Goal: Information Seeking & Learning: Learn about a topic

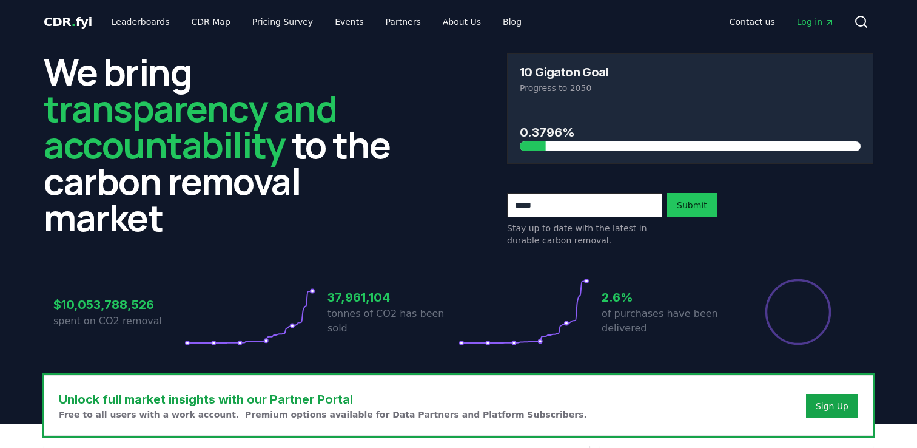
click at [862, 25] on icon at bounding box center [861, 22] width 15 height 15
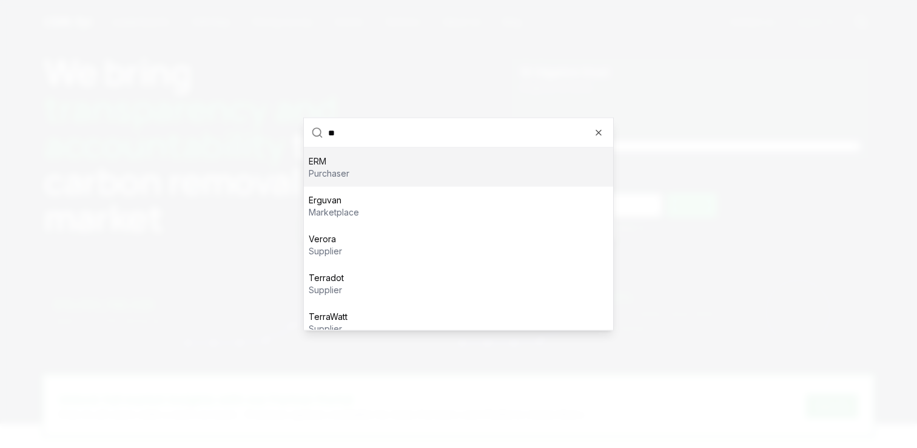
type input "*"
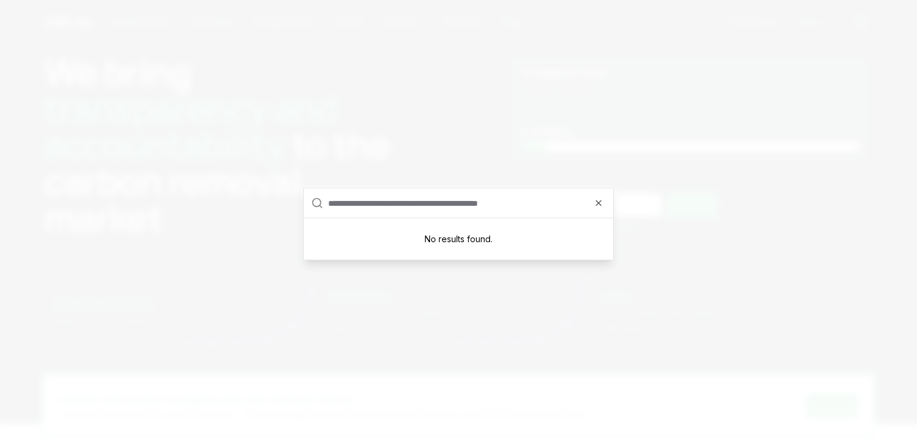
click at [280, 135] on div at bounding box center [458, 224] width 917 height 448
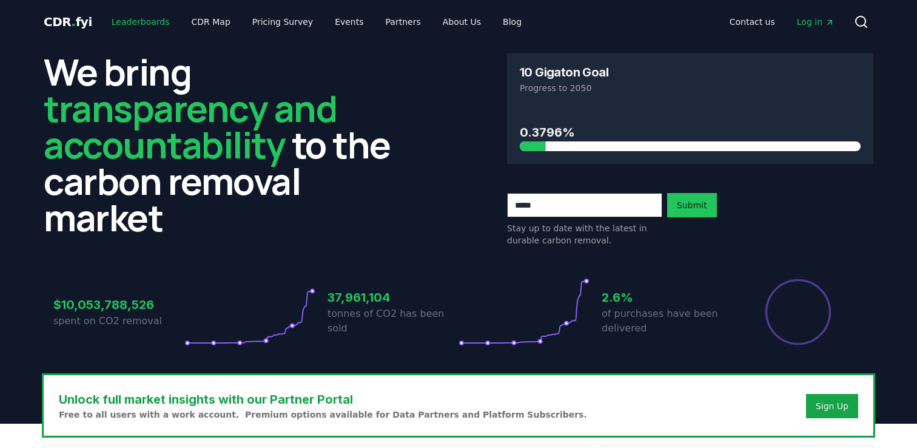
click at [157, 19] on link "Leaderboards" at bounding box center [141, 22] width 78 height 22
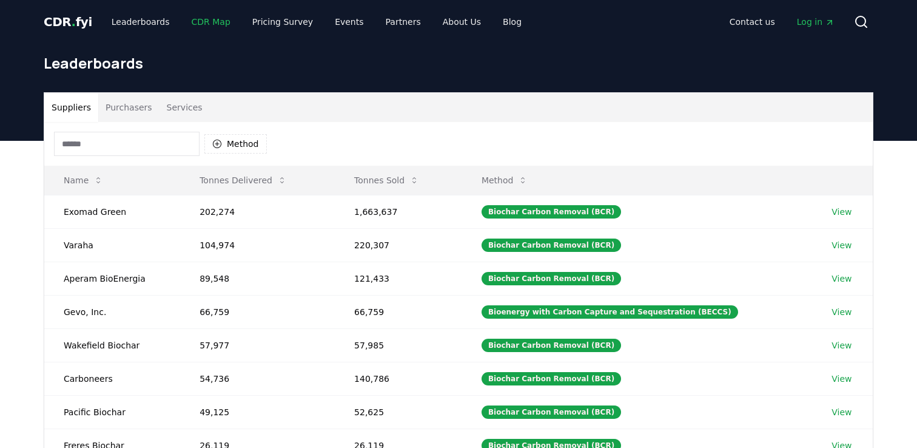
click at [194, 21] on link "CDR Map" at bounding box center [211, 22] width 58 height 22
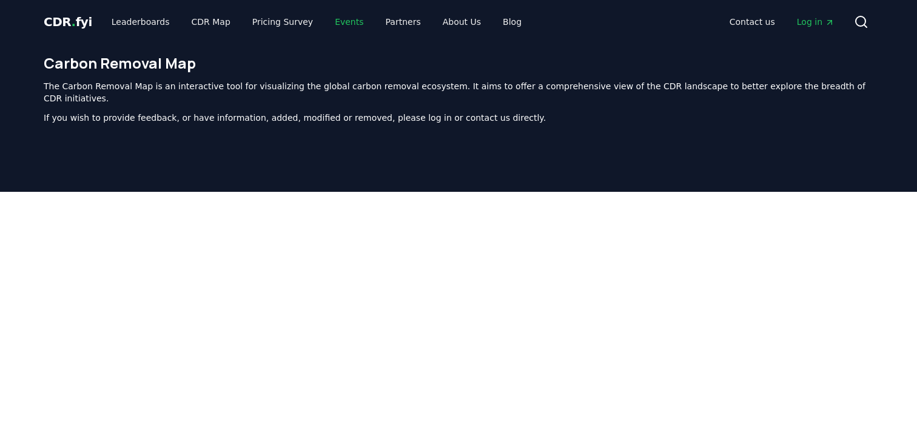
click at [340, 21] on link "Events" at bounding box center [349, 22] width 48 height 22
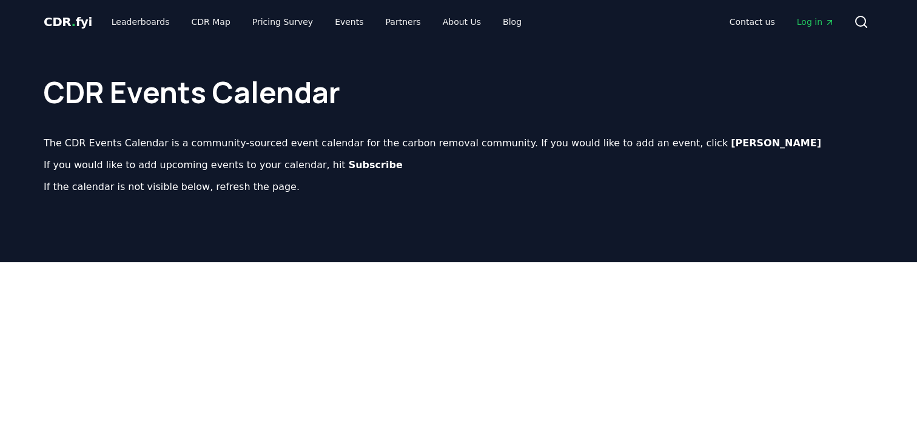
click at [56, 21] on span "CDR . fyi" at bounding box center [68, 22] width 49 height 15
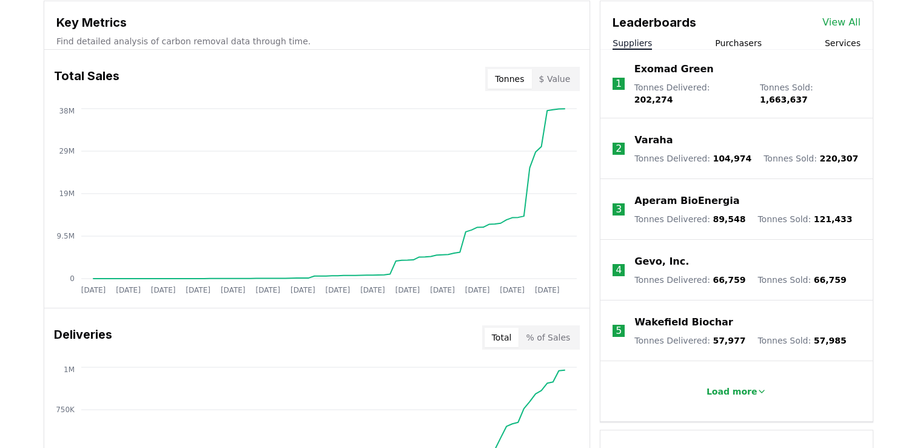
scroll to position [442, 0]
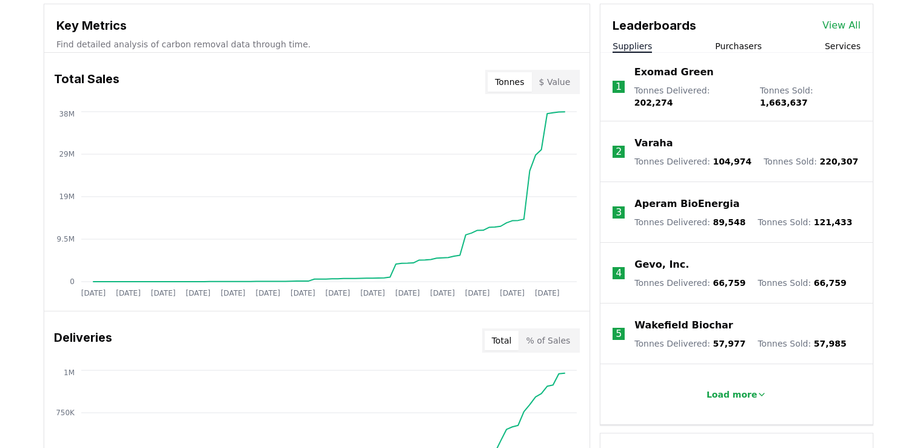
click at [226, 44] on p "Find detailed analysis of carbon removal data through time." at bounding box center [316, 44] width 521 height 12
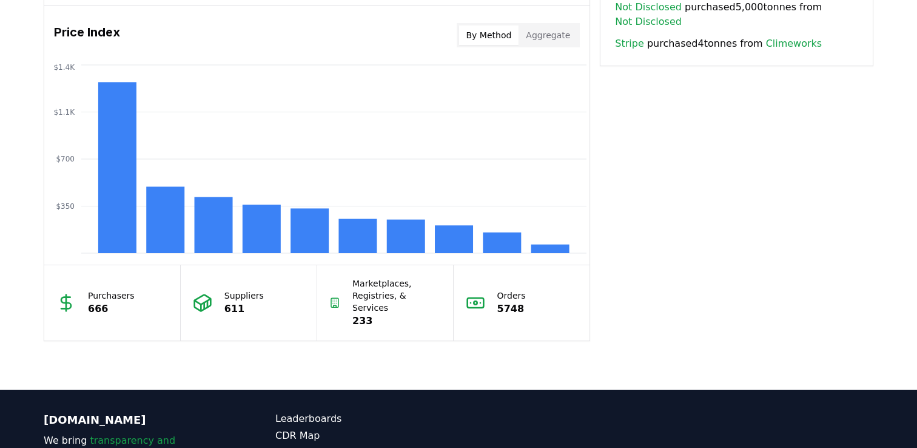
scroll to position [1008, 0]
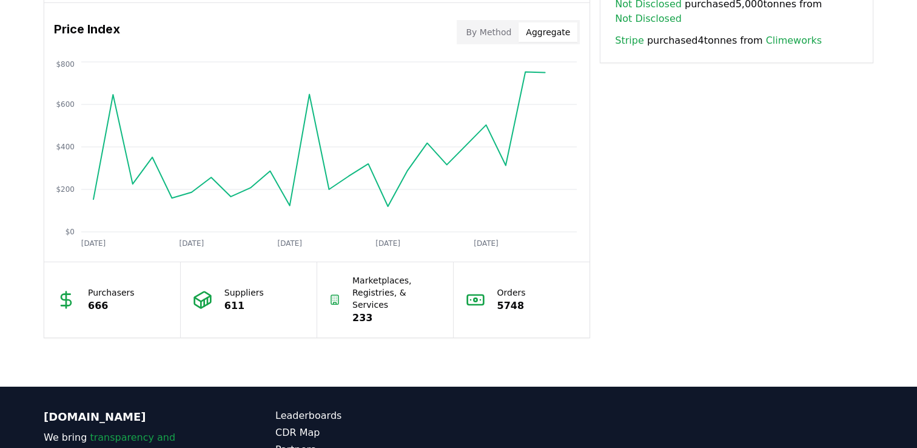
click at [534, 35] on button "Aggregate" at bounding box center [548, 31] width 59 height 19
click at [501, 35] on button "By Method" at bounding box center [489, 31] width 60 height 19
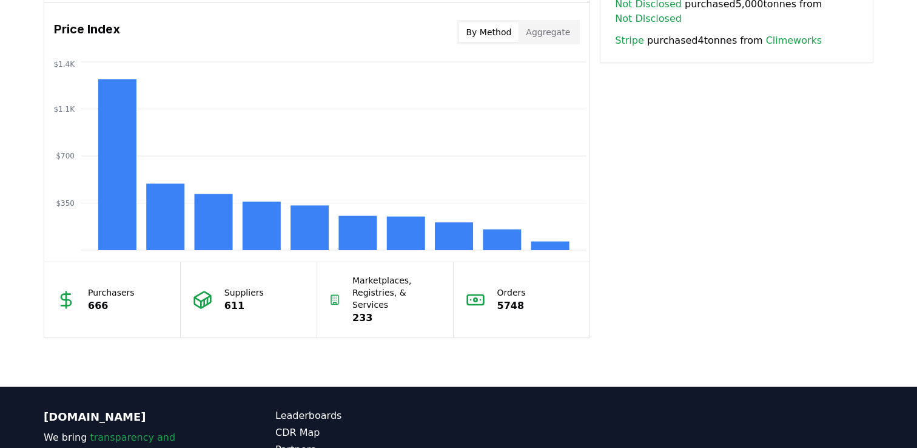
click at [537, 28] on button "Aggregate" at bounding box center [548, 31] width 59 height 19
click at [497, 34] on button "By Method" at bounding box center [489, 31] width 60 height 19
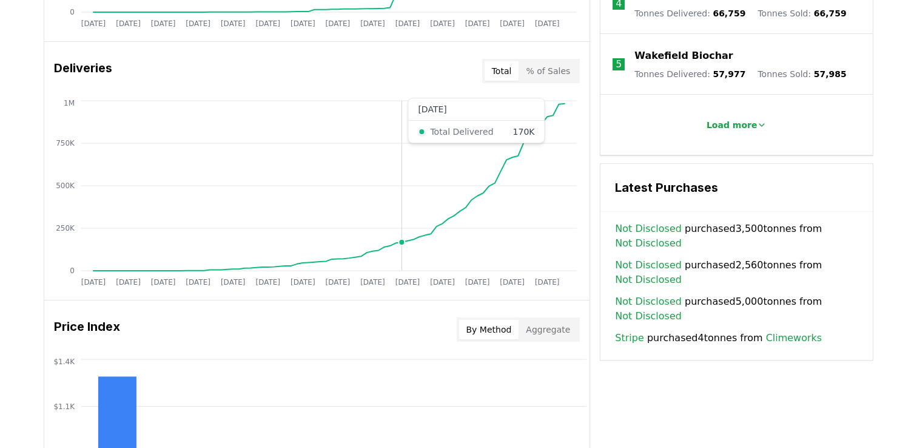
scroll to position [676, 0]
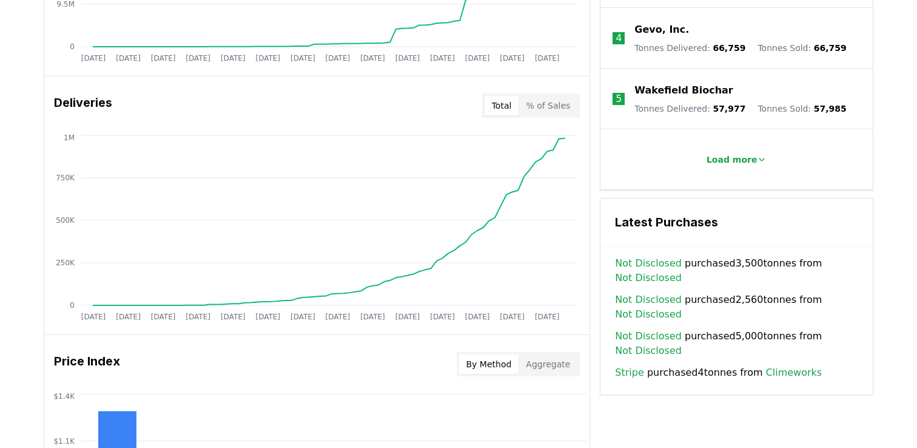
click at [540, 105] on button "% of Sales" at bounding box center [548, 105] width 59 height 19
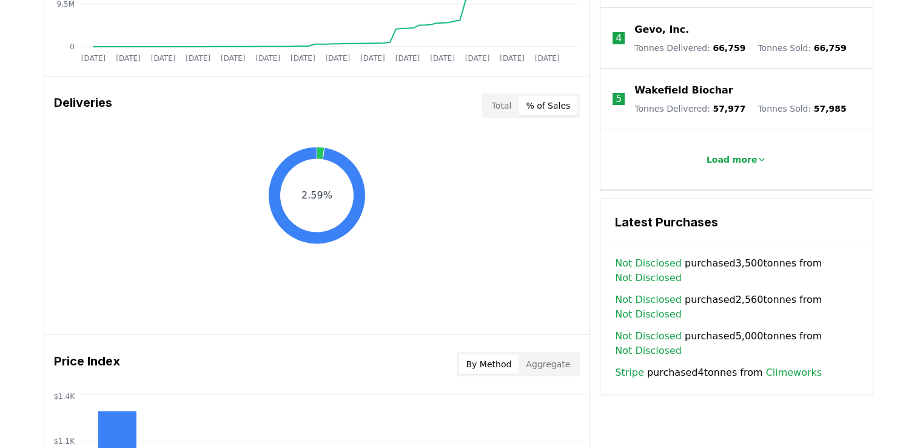
click at [501, 101] on button "Total" at bounding box center [502, 105] width 35 height 19
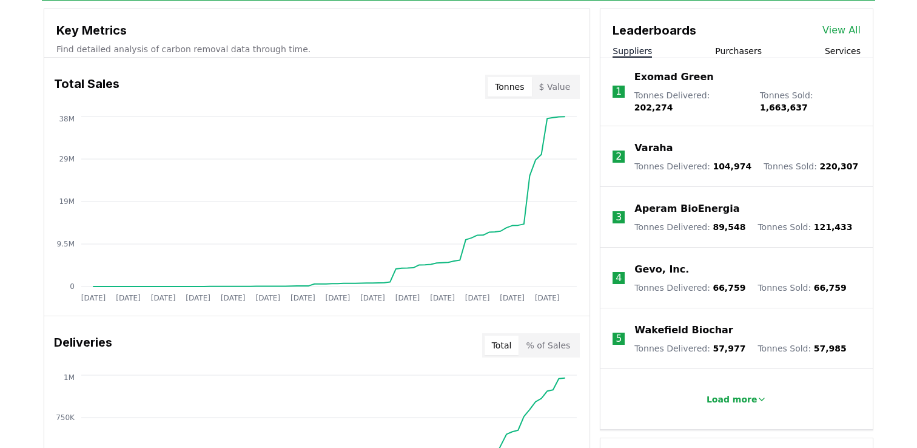
scroll to position [442, 0]
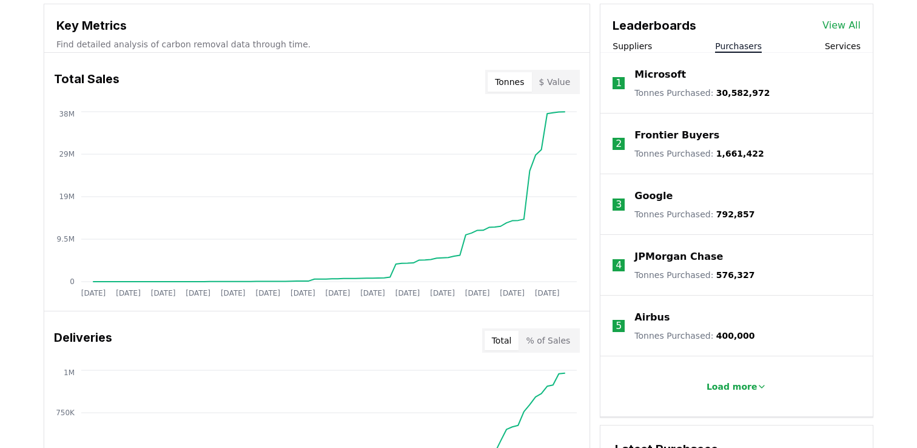
click at [732, 45] on button "Purchasers" at bounding box center [738, 46] width 47 height 12
click at [841, 40] on button "Services" at bounding box center [843, 46] width 36 height 12
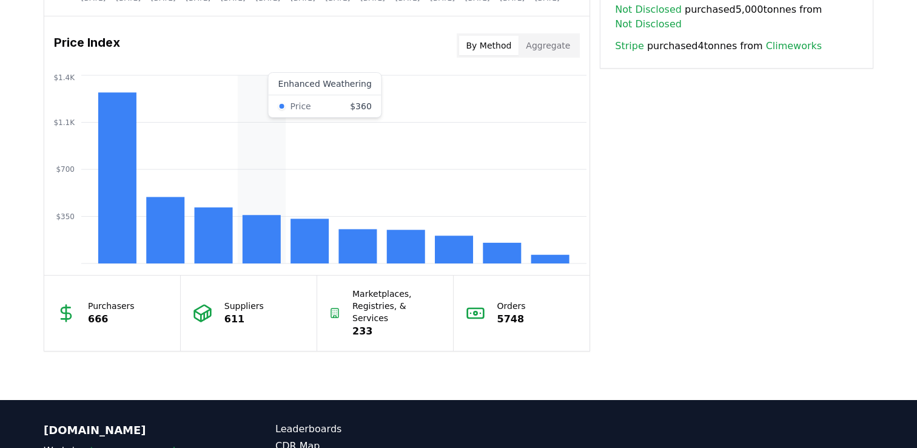
scroll to position [997, 0]
